Goal: Task Accomplishment & Management: Manage account settings

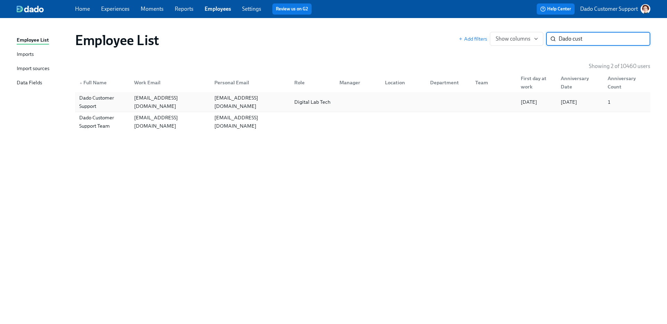
type input "Dado cust"
click at [104, 98] on div "Dado Customer Support" at bounding box center [102, 102] width 52 height 17
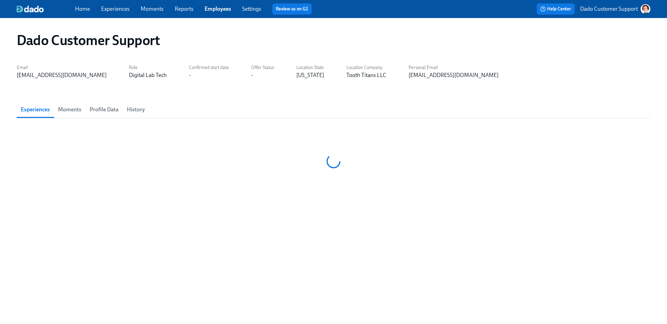
click at [109, 109] on span "Profile Data" at bounding box center [104, 110] width 29 height 10
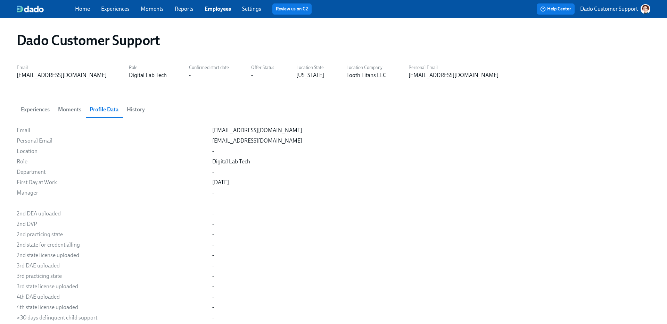
scroll to position [2645, 0]
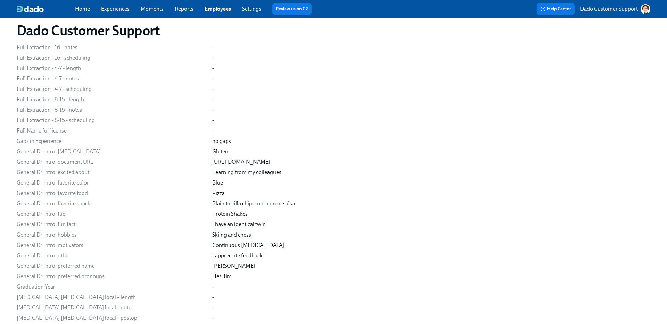
click at [254, 8] on link "Settings" at bounding box center [251, 9] width 19 height 7
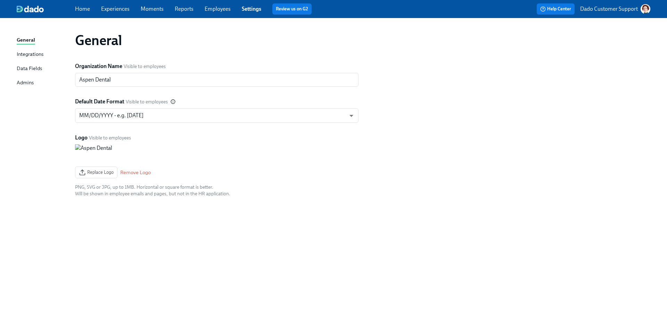
click at [31, 67] on div "Data Fields" at bounding box center [29, 69] width 25 height 9
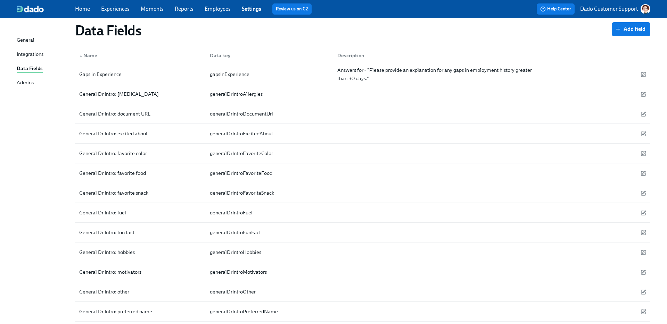
scroll to position [3807, 0]
drag, startPoint x: 64, startPoint y: 151, endPoint x: 118, endPoint y: 153, distance: 53.5
copy div "General Dr Intro:"
click at [616, 25] on button "Add field" at bounding box center [630, 29] width 39 height 14
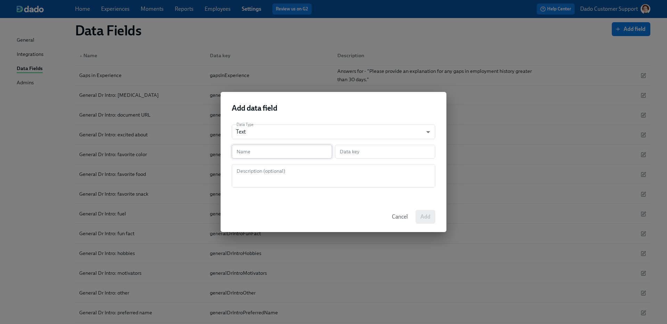
click at [272, 147] on input "text" at bounding box center [282, 152] width 100 height 14
paste input "General Dr Intro:"
type input "General Dr Intro:"
type input "generalDrIntro"
type input "General Dr Intro: p"
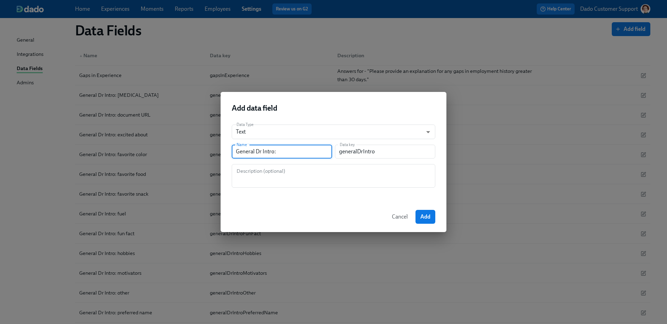
type input "generalDrIntroP"
type input "General Dr Intro: pi"
type input "generalDrIntroPi"
type input "General Dr Intro: pic"
type input "generalDrIntroPic"
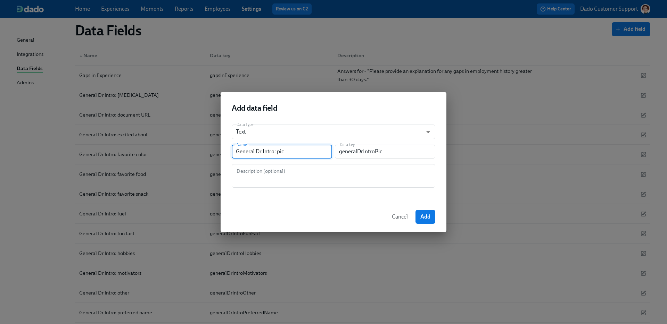
type input "General Dr Intro: pict"
type input "generalDrIntroPict"
type input "General Dr Intro: pictu"
type input "generalDrIntroPictu"
type input "General Dr Intro: pictur"
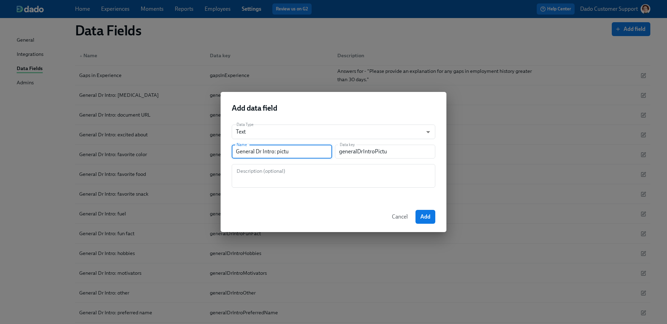
type input "generalDrIntroPictur"
type input "General Dr Intro: picture"
type input "generalDrIntroPicture"
type input "General Dr Intro: picture"
click at [431, 214] on button "Add" at bounding box center [425, 217] width 20 height 14
